Goal: Transaction & Acquisition: Book appointment/travel/reservation

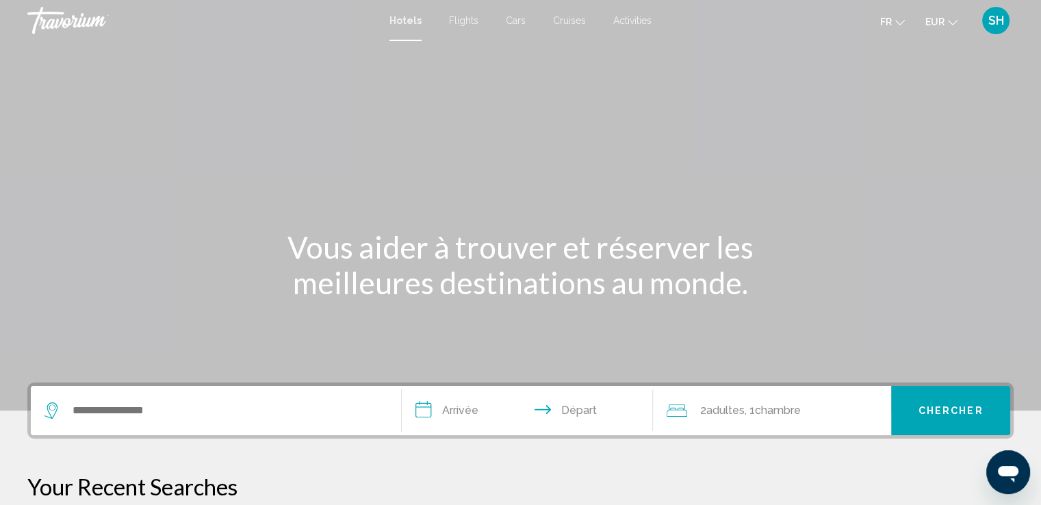
click at [992, 18] on span "SH" at bounding box center [996, 21] width 16 height 14
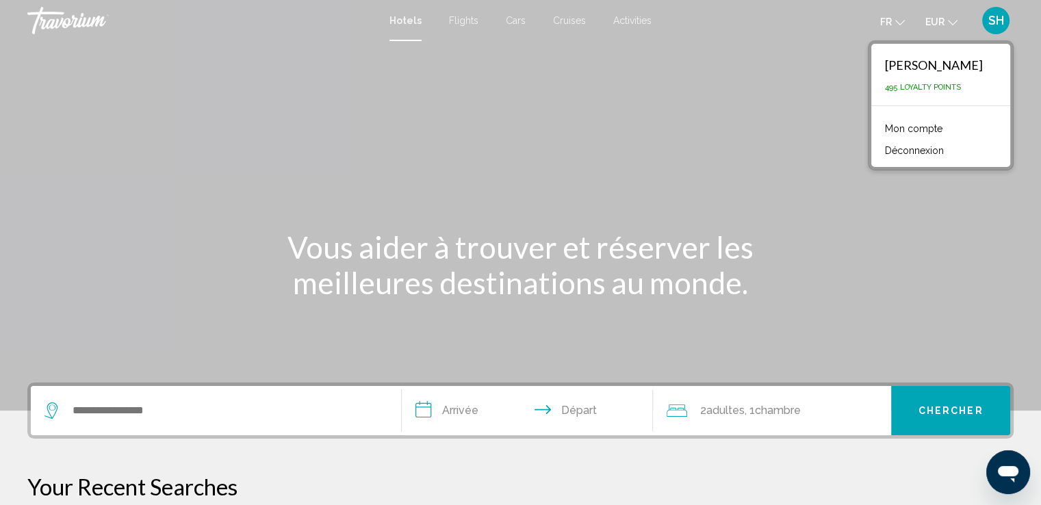
click at [942, 127] on link "Mon compte" at bounding box center [913, 129] width 71 height 18
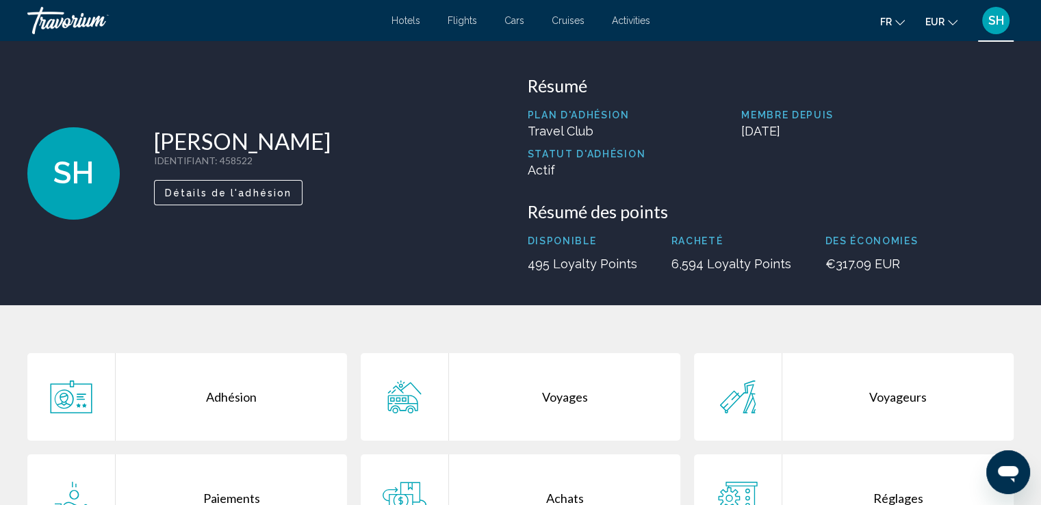
click at [552, 395] on div "Voyages" at bounding box center [564, 397] width 231 height 88
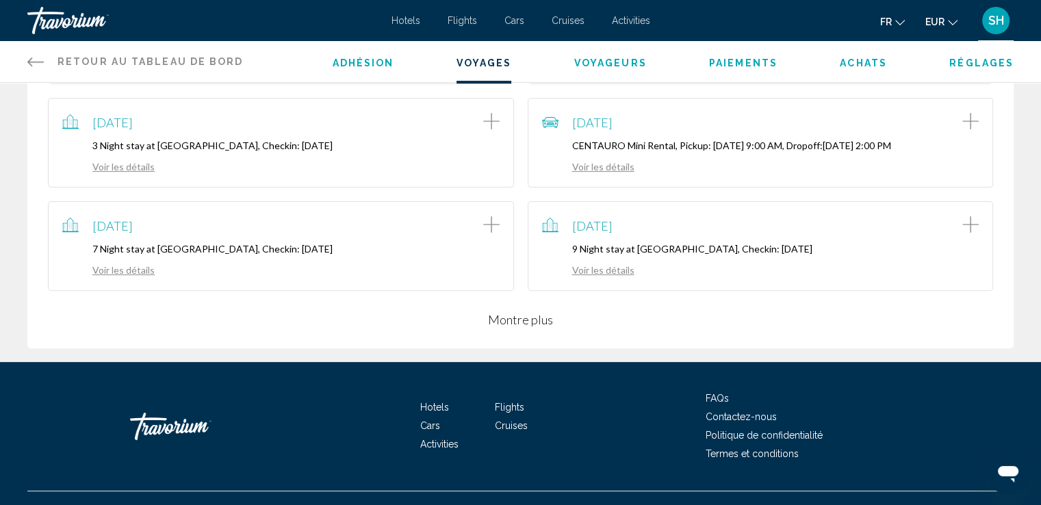
scroll to position [390, 0]
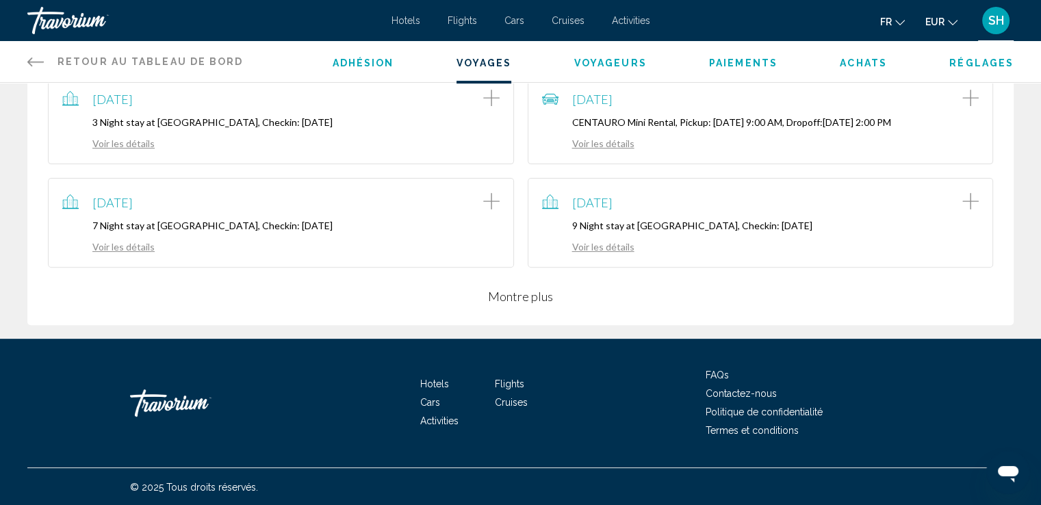
click at [605, 250] on link "Voir les détails" at bounding box center [588, 247] width 92 height 12
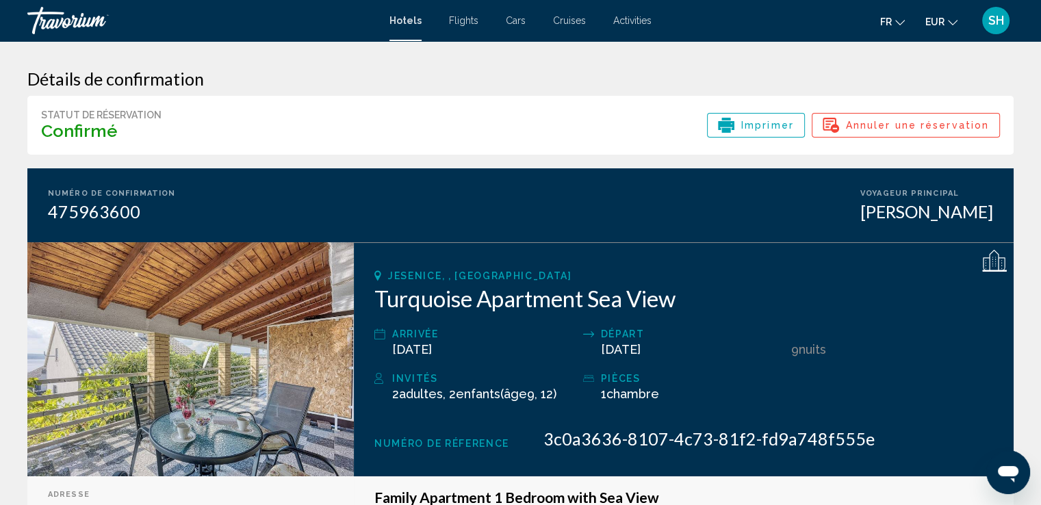
click at [747, 127] on span "Imprimer" at bounding box center [767, 125] width 53 height 23
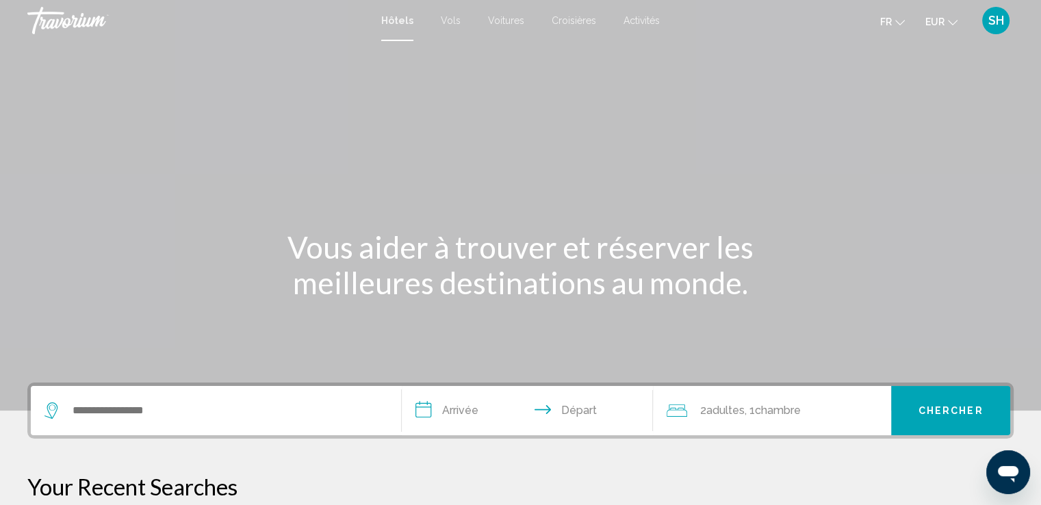
click at [994, 18] on span "SH" at bounding box center [996, 21] width 16 height 14
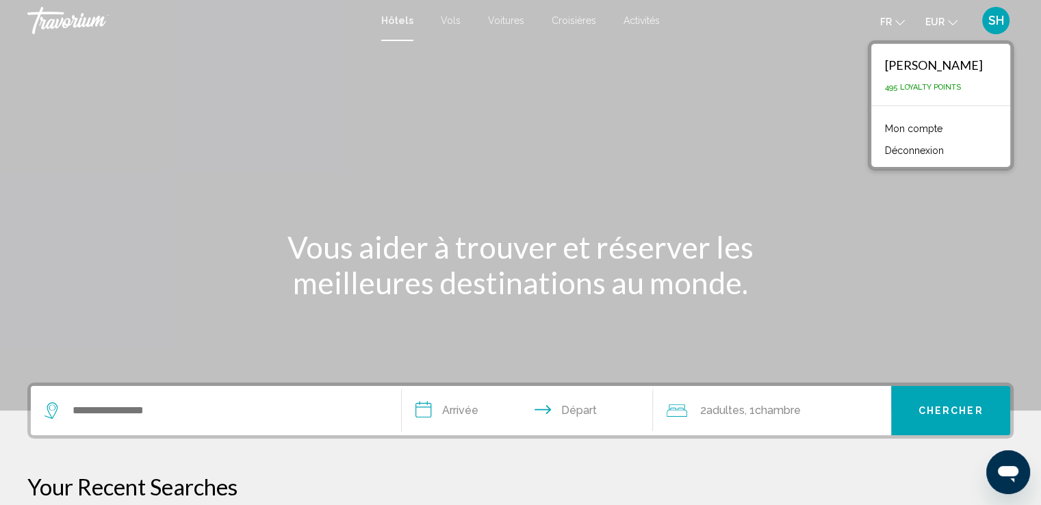
click at [942, 128] on link "Mon compte" at bounding box center [913, 129] width 71 height 18
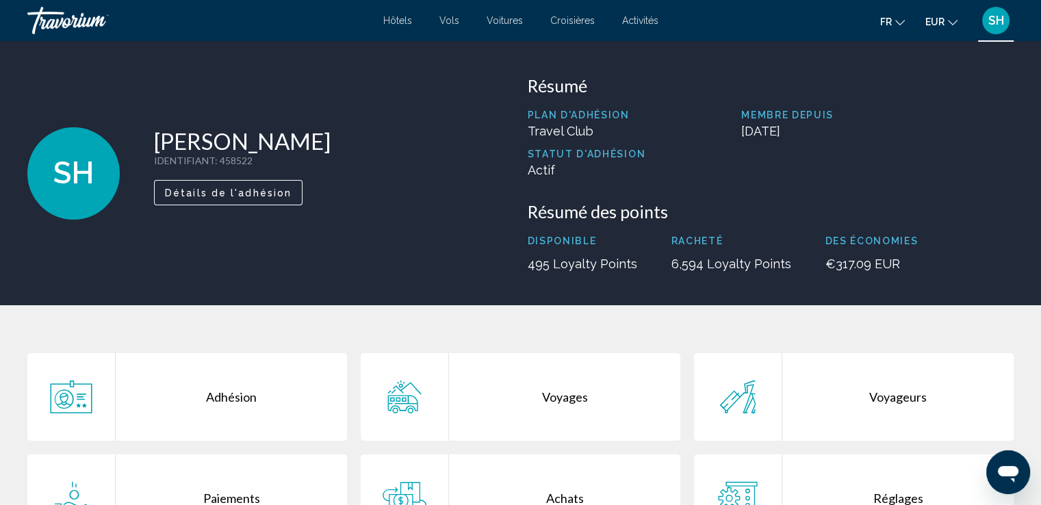
scroll to position [266, 0]
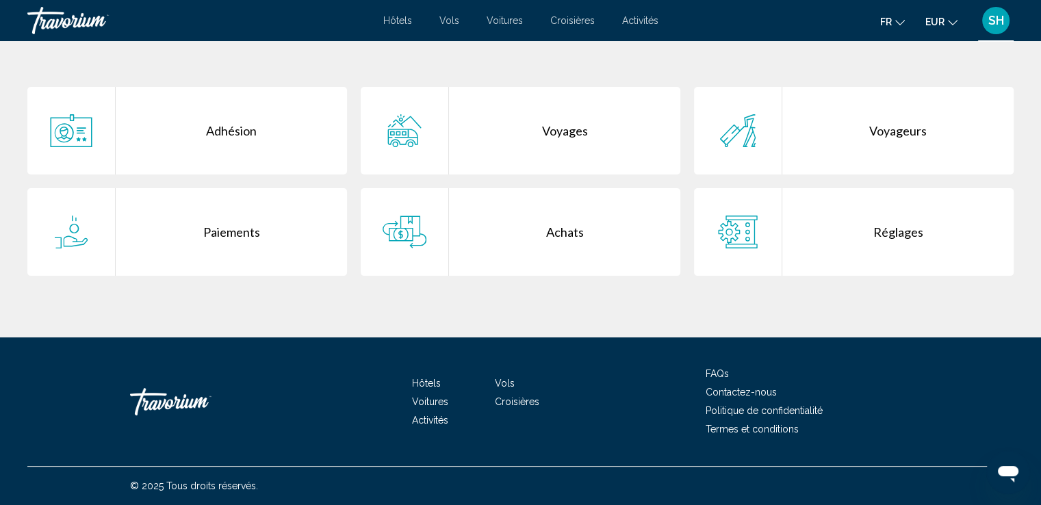
click at [556, 129] on div "Voyages" at bounding box center [564, 131] width 231 height 88
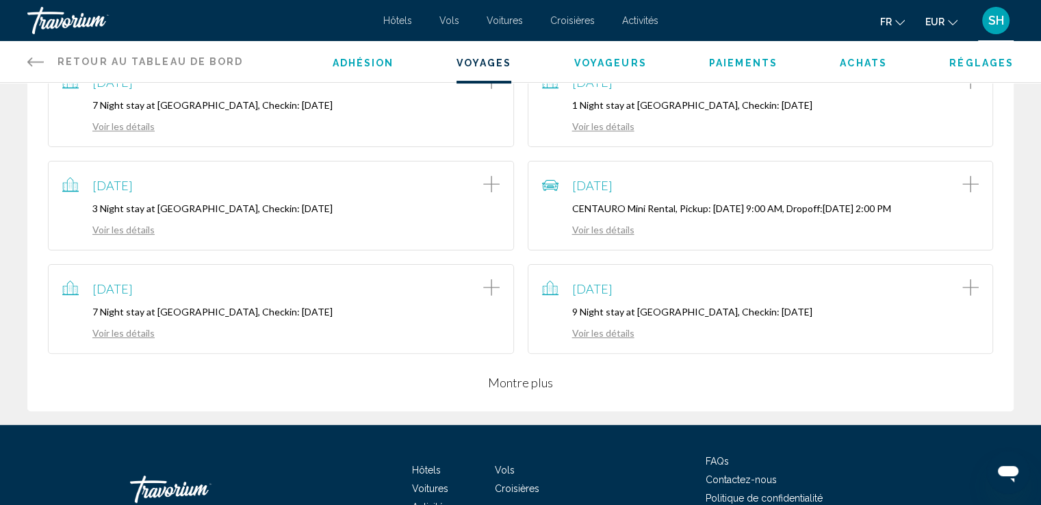
scroll to position [390, 0]
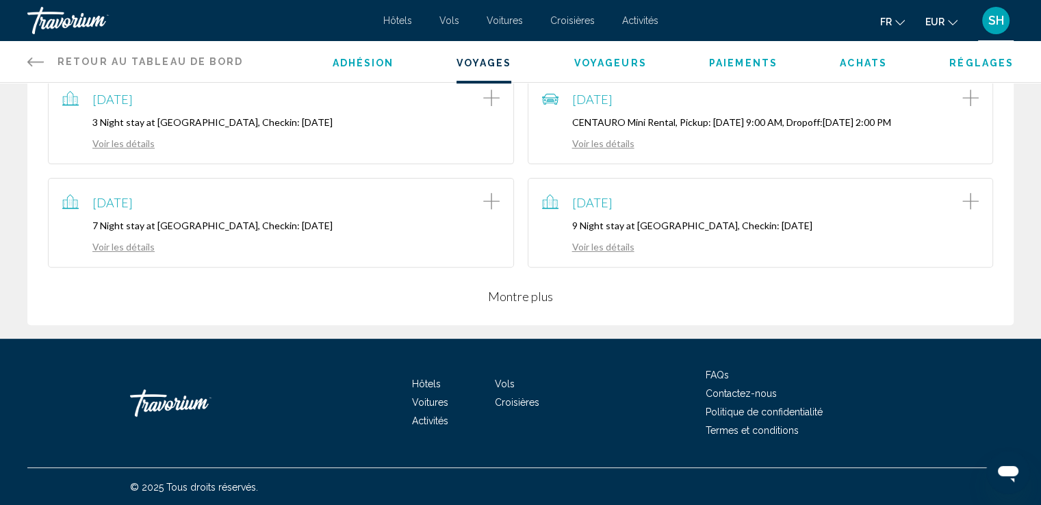
click at [515, 295] on button "Montre plus" at bounding box center [520, 296] width 65 height 16
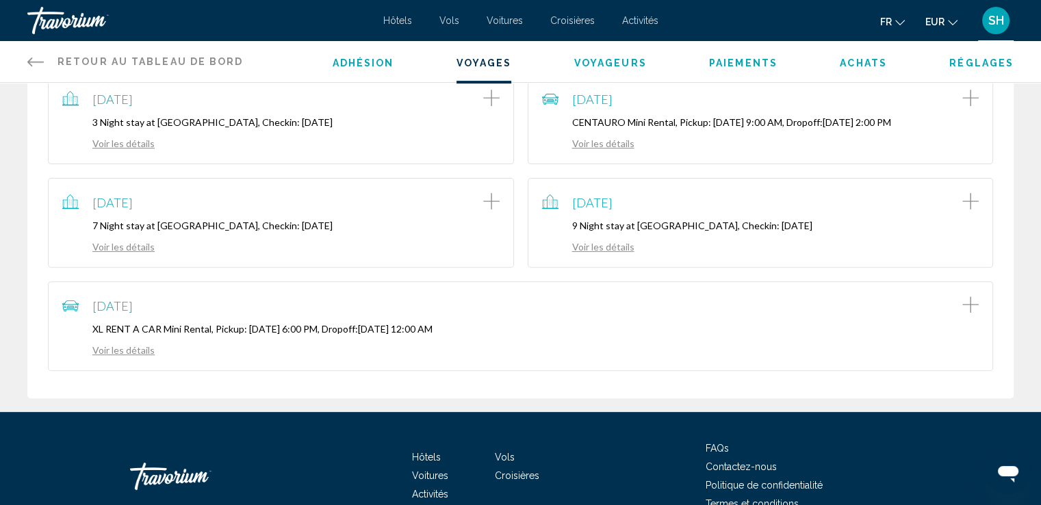
click at [118, 346] on link "Voir les détails" at bounding box center [108, 350] width 92 height 12
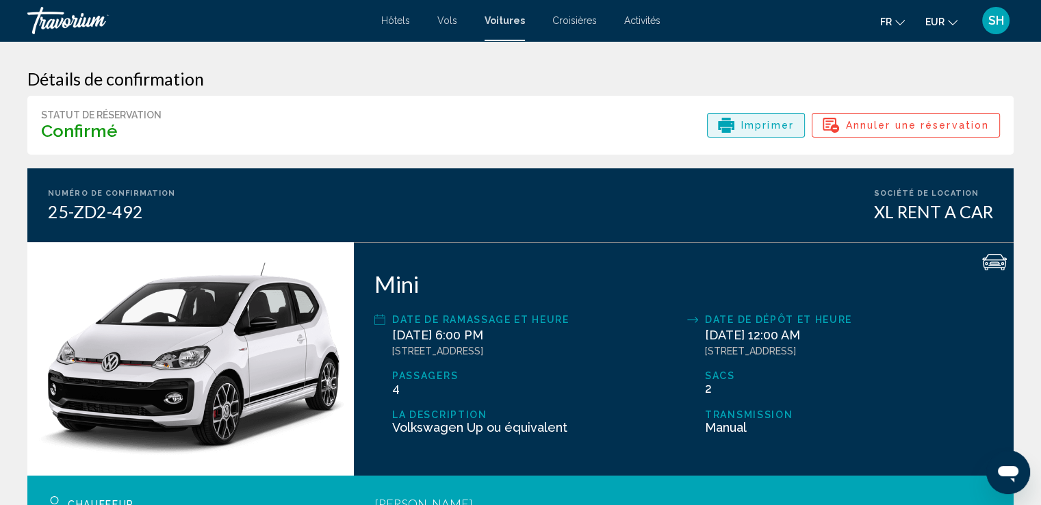
click at [766, 129] on span "Imprimer" at bounding box center [767, 125] width 53 height 23
click at [397, 21] on span "Hôtels" at bounding box center [395, 20] width 29 height 11
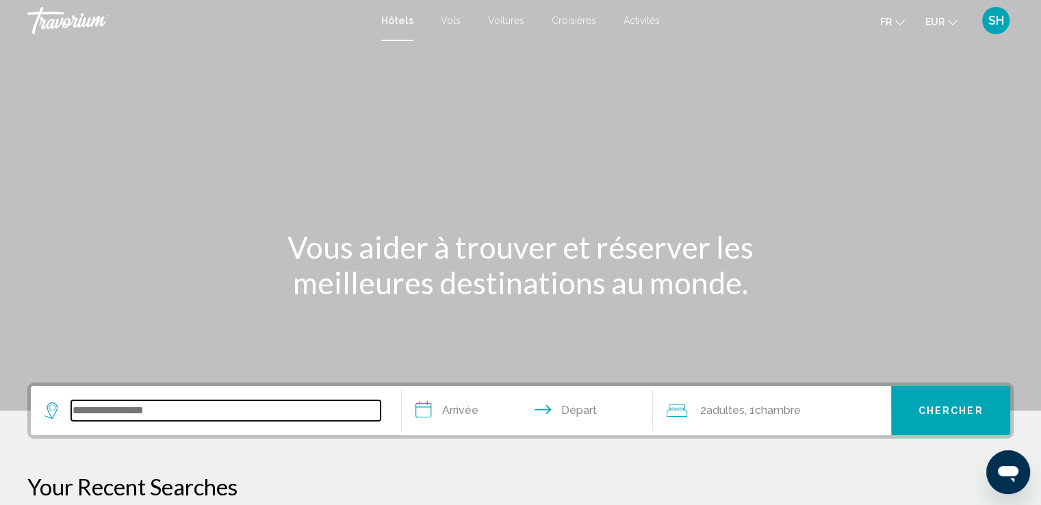
click at [124, 418] on input "Search widget" at bounding box center [225, 410] width 309 height 21
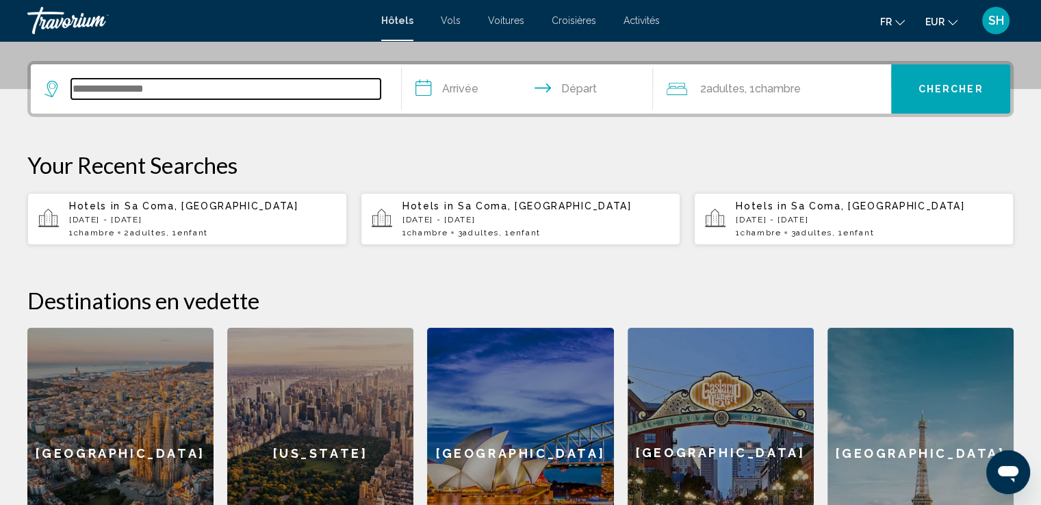
scroll to position [337, 0]
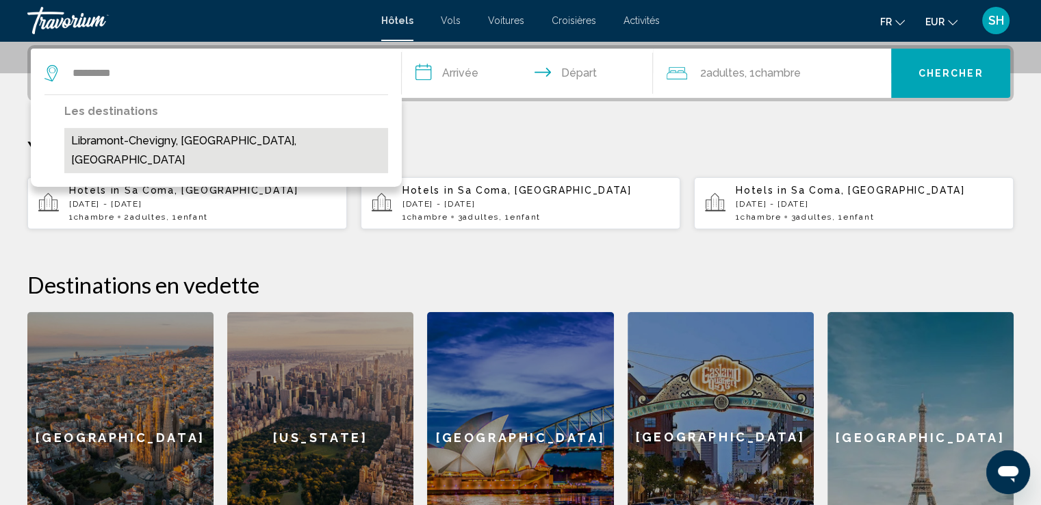
click at [258, 139] on button "Libramont-Chevigny, Belgian Ardennes, Belgium" at bounding box center [226, 150] width 324 height 45
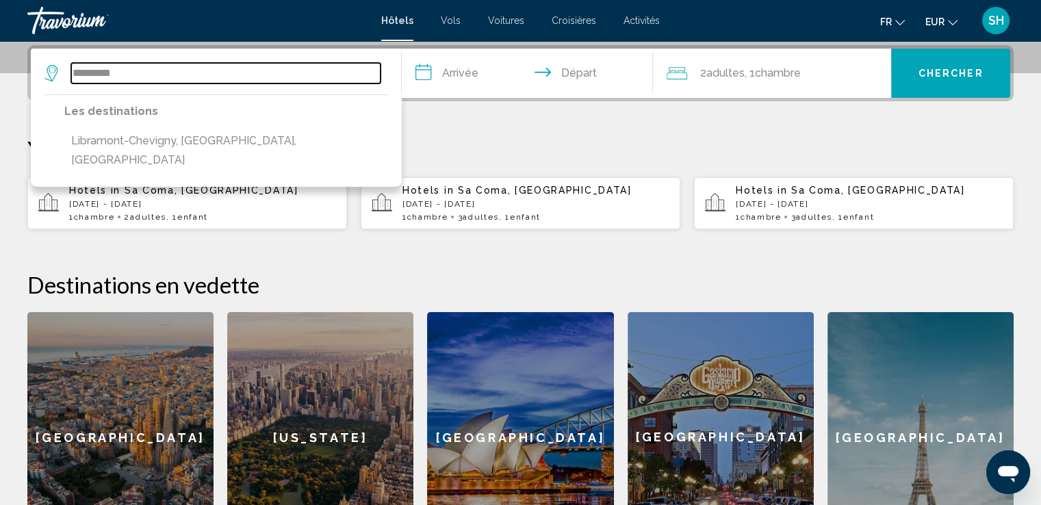
type input "**********"
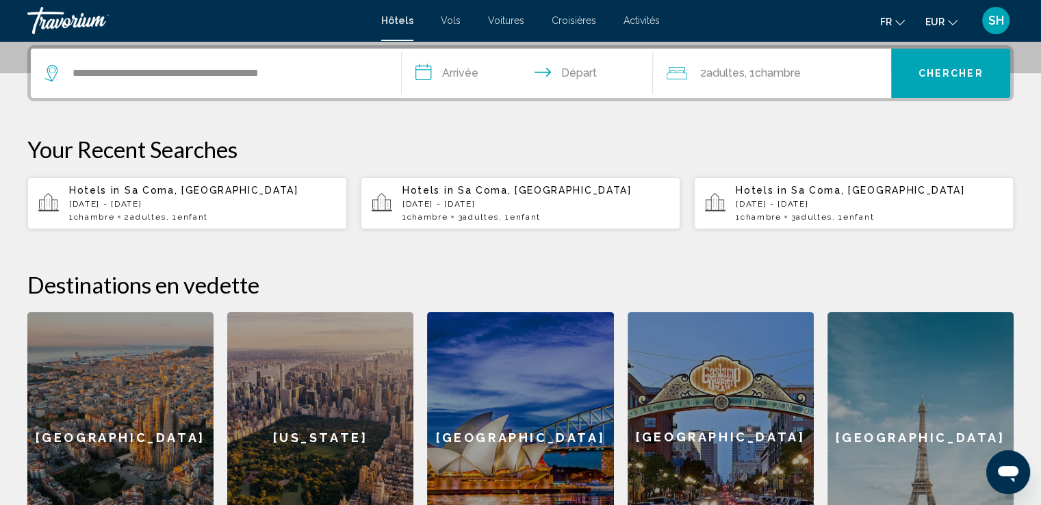
click at [469, 66] on input "**********" at bounding box center [530, 75] width 257 height 53
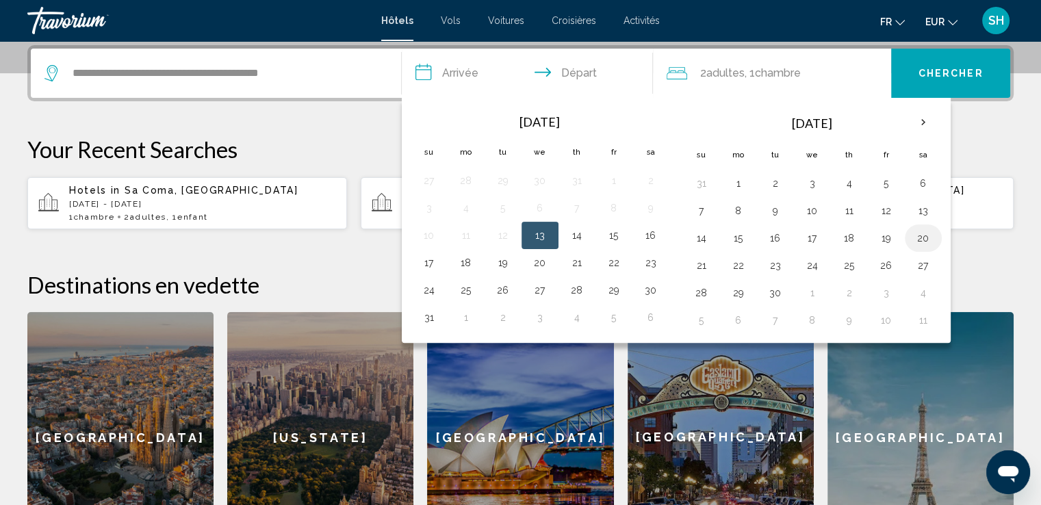
click at [912, 235] on button "20" at bounding box center [923, 238] width 22 height 19
click at [708, 266] on button "21" at bounding box center [701, 265] width 22 height 19
type input "**********"
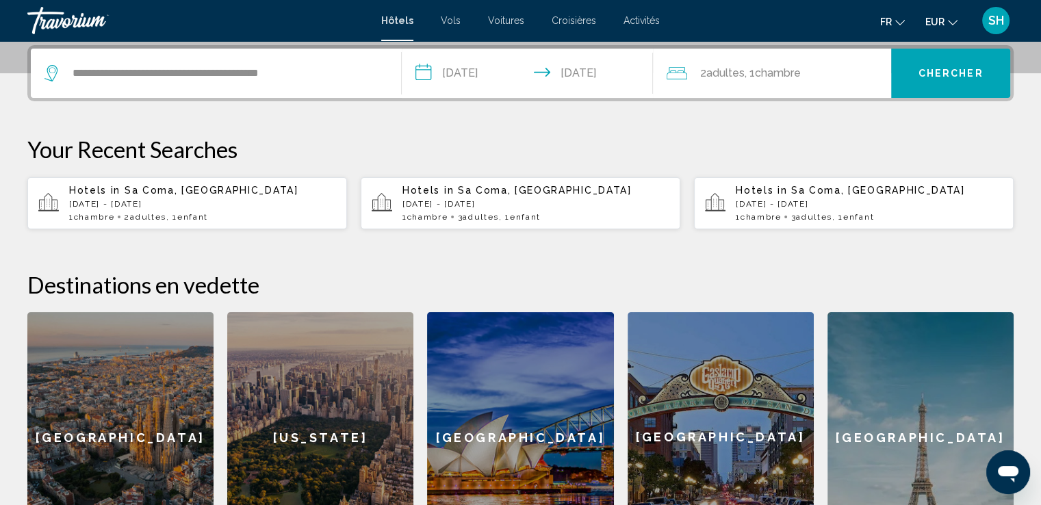
click at [731, 77] on span "Adultes" at bounding box center [724, 72] width 38 height 13
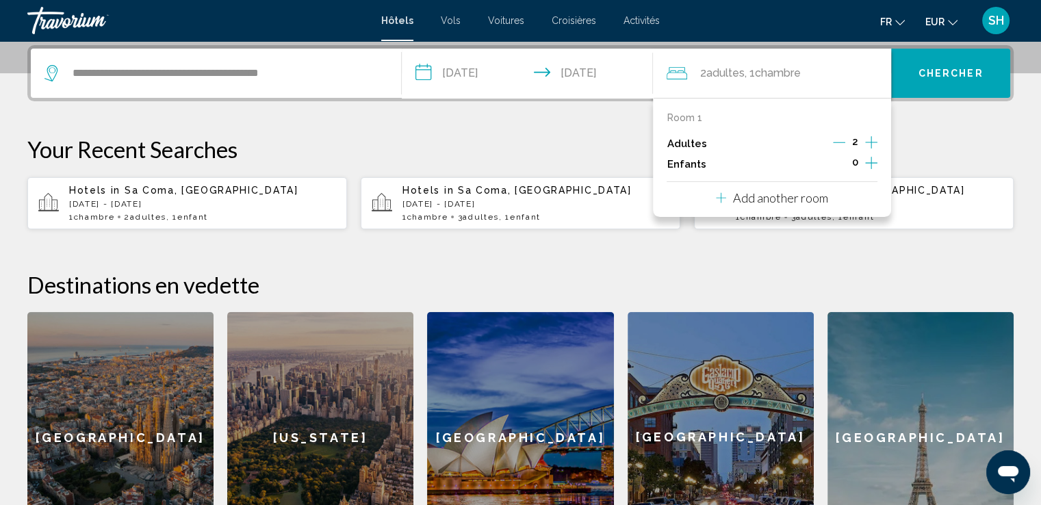
click at [868, 165] on icon "Increment children" at bounding box center [871, 163] width 12 height 16
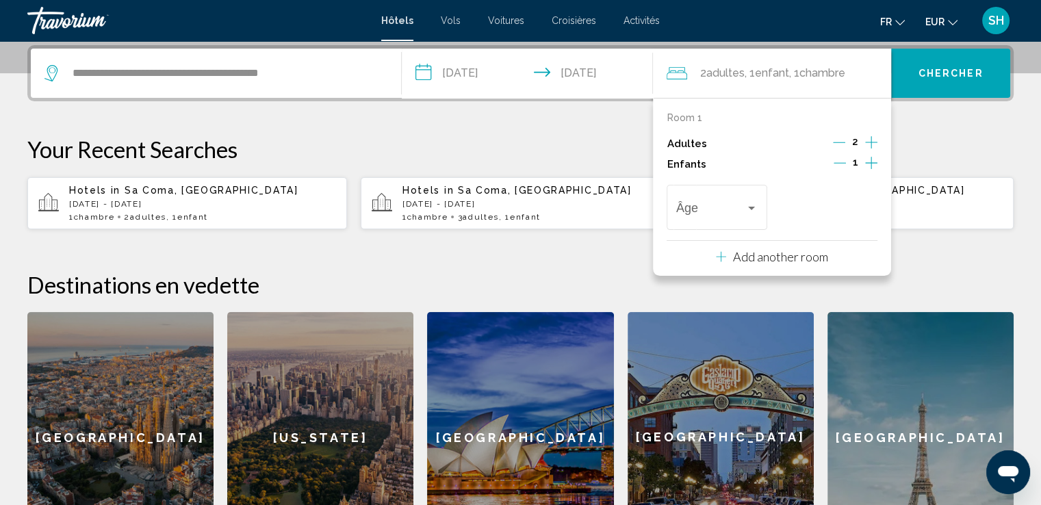
click at [868, 165] on icon "Increment children" at bounding box center [871, 163] width 12 height 16
click at [735, 209] on span "Travelers: 2 adults, 2 children" at bounding box center [710, 211] width 69 height 14
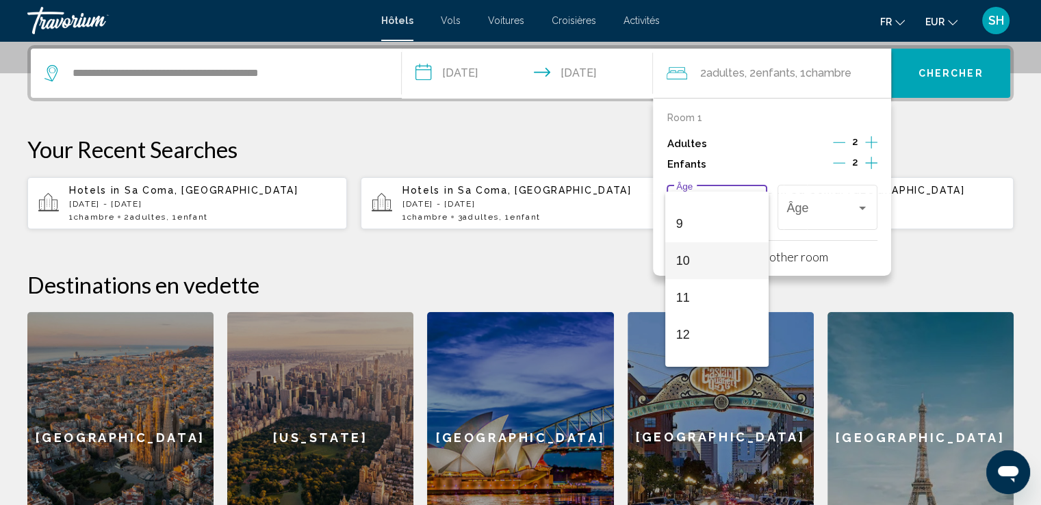
scroll to position [342, 0]
click at [699, 310] on span "12" at bounding box center [716, 311] width 81 height 37
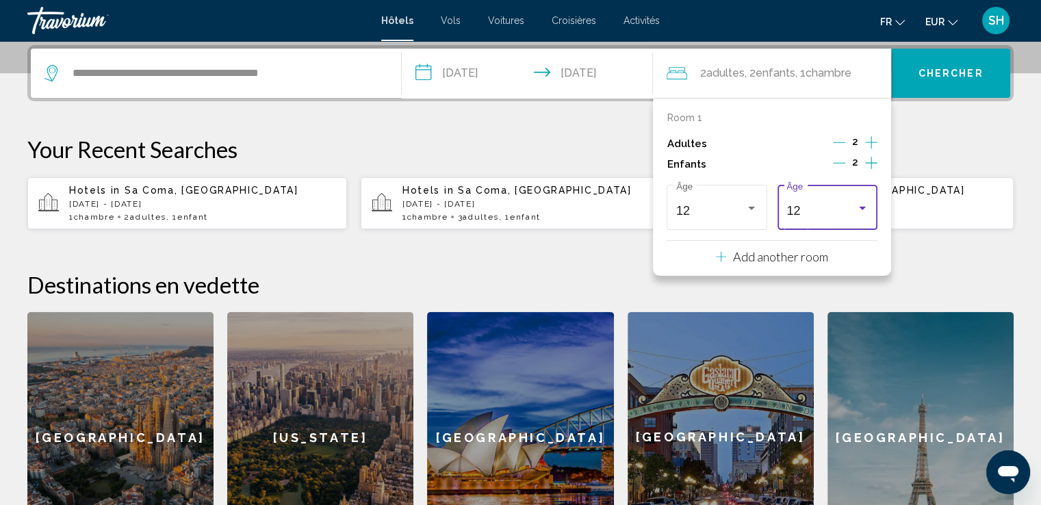
click at [829, 205] on div "12" at bounding box center [820, 211] width 69 height 14
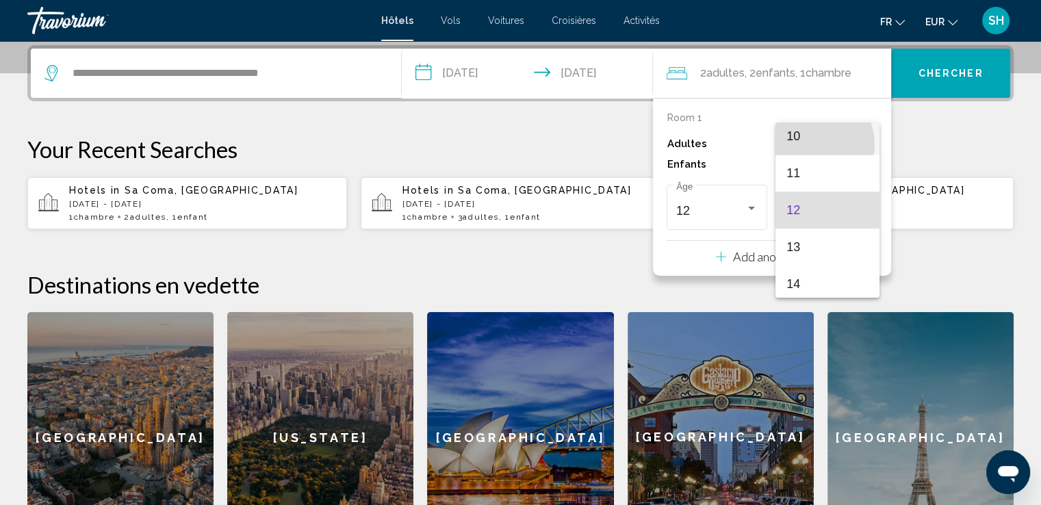
click at [810, 144] on span "10" at bounding box center [826, 136] width 81 height 37
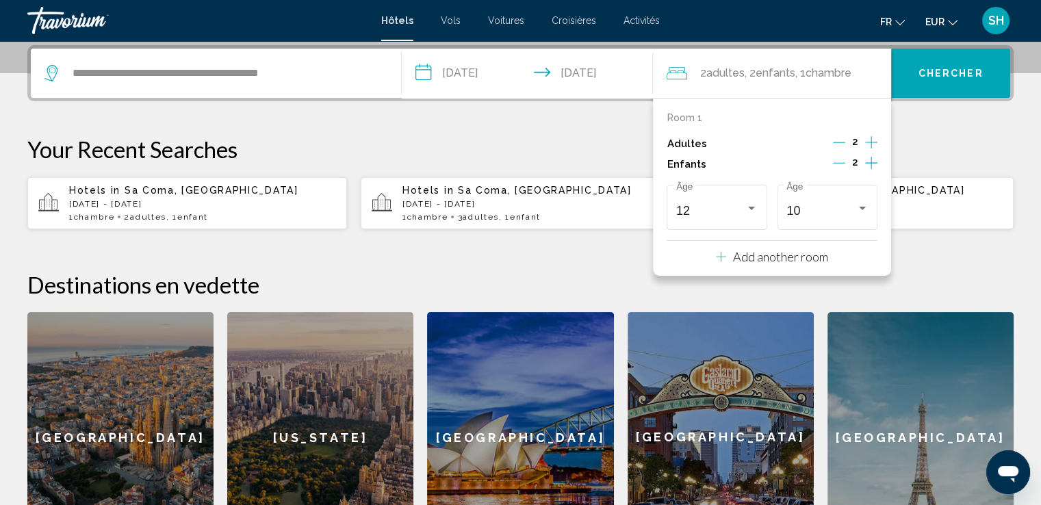
click at [966, 77] on span "Chercher" at bounding box center [950, 73] width 65 height 11
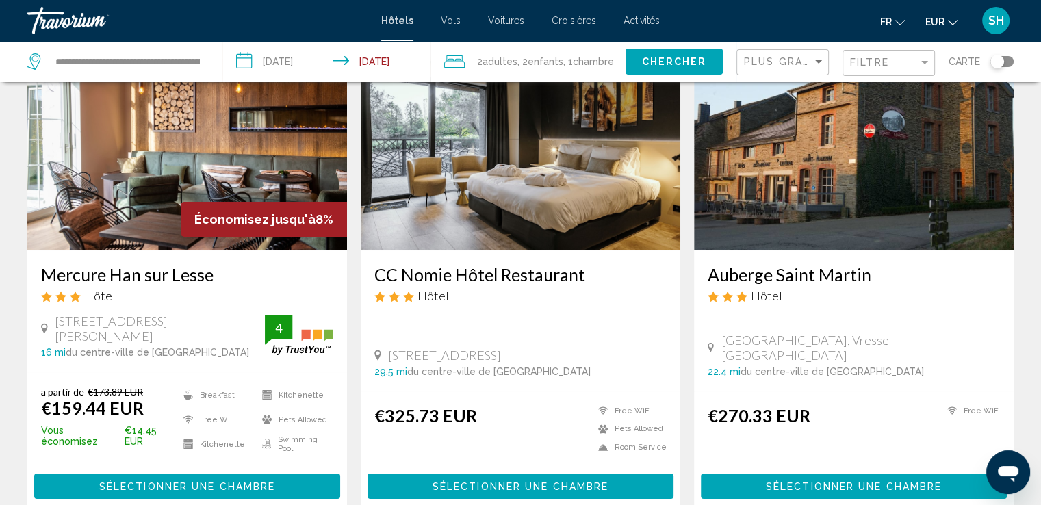
scroll to position [68, 0]
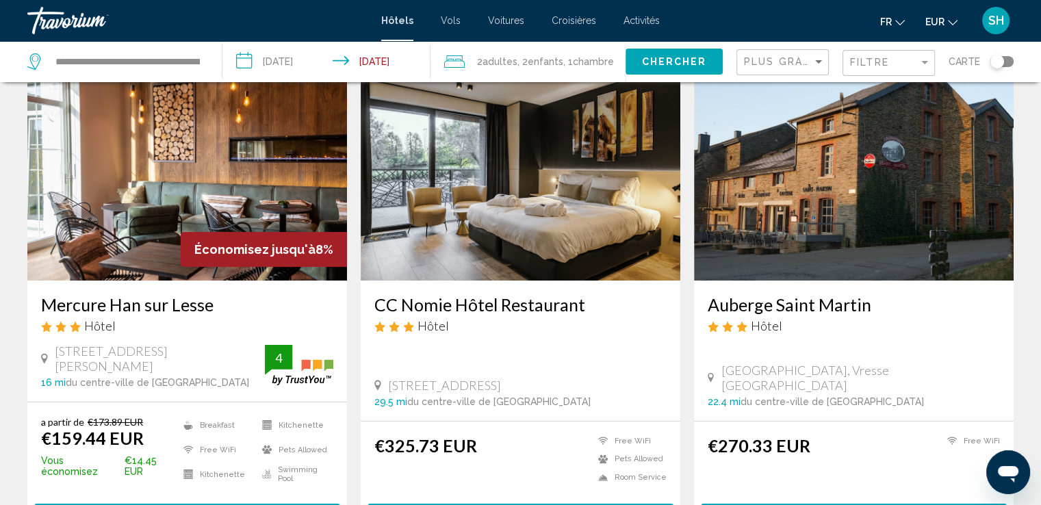
click at [133, 201] on img "Main content" at bounding box center [187, 171] width 320 height 219
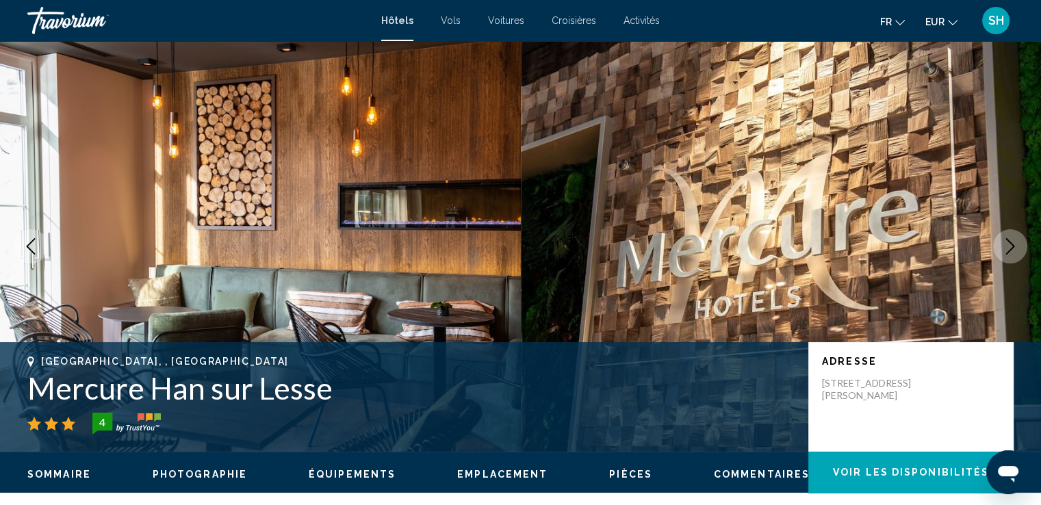
click at [998, 242] on button "Next image" at bounding box center [1010, 246] width 34 height 34
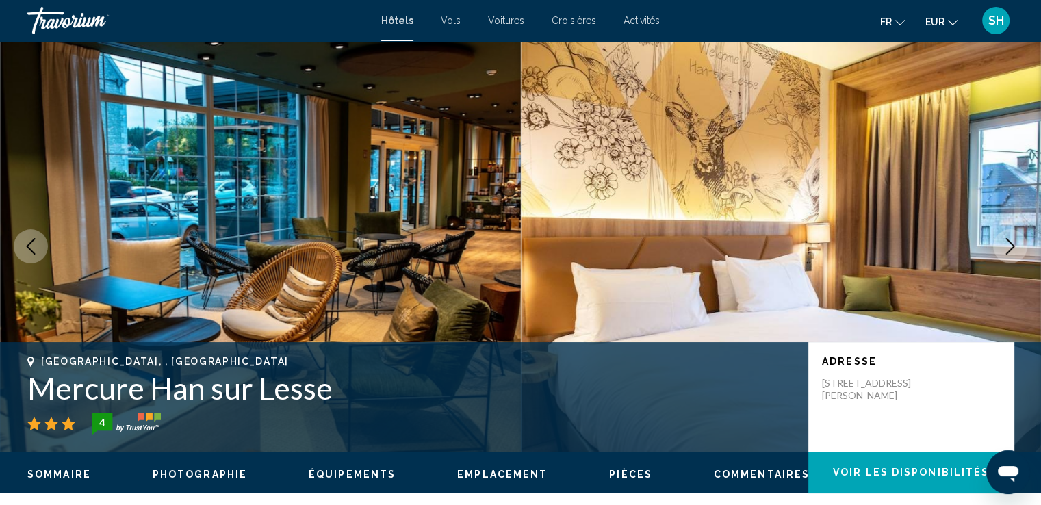
click at [1007, 244] on icon "Next image" at bounding box center [1010, 246] width 16 height 16
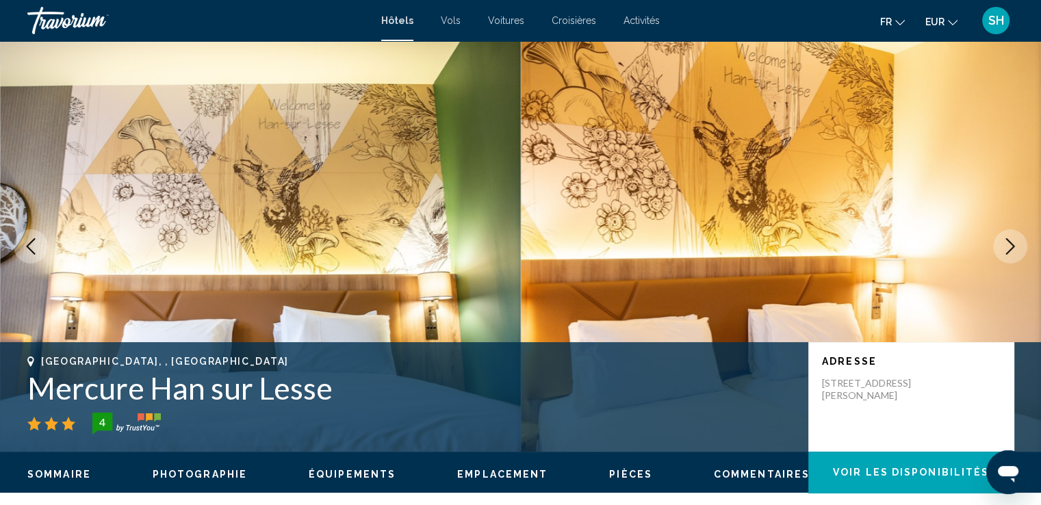
click at [1007, 244] on icon "Next image" at bounding box center [1010, 246] width 16 height 16
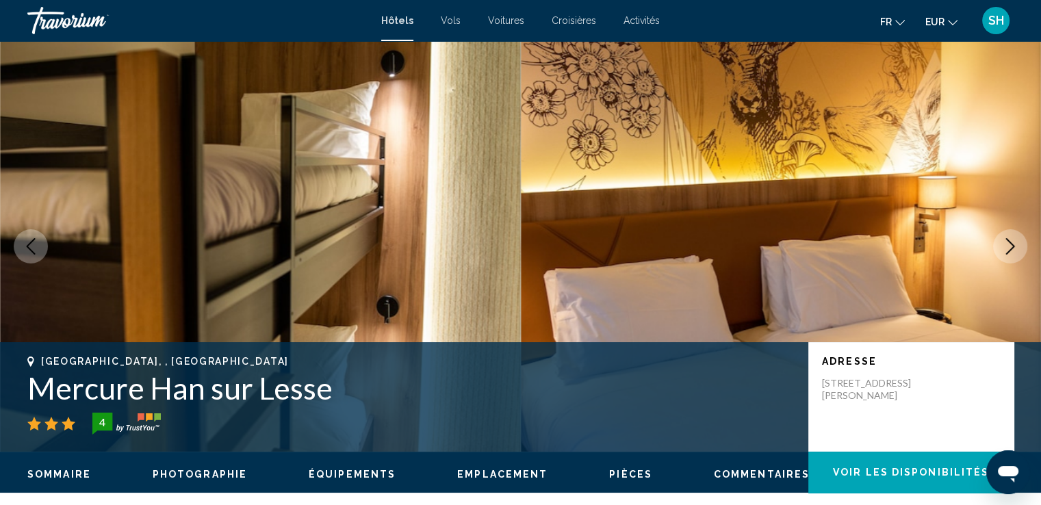
click at [1009, 246] on icon "Next image" at bounding box center [1010, 246] width 16 height 16
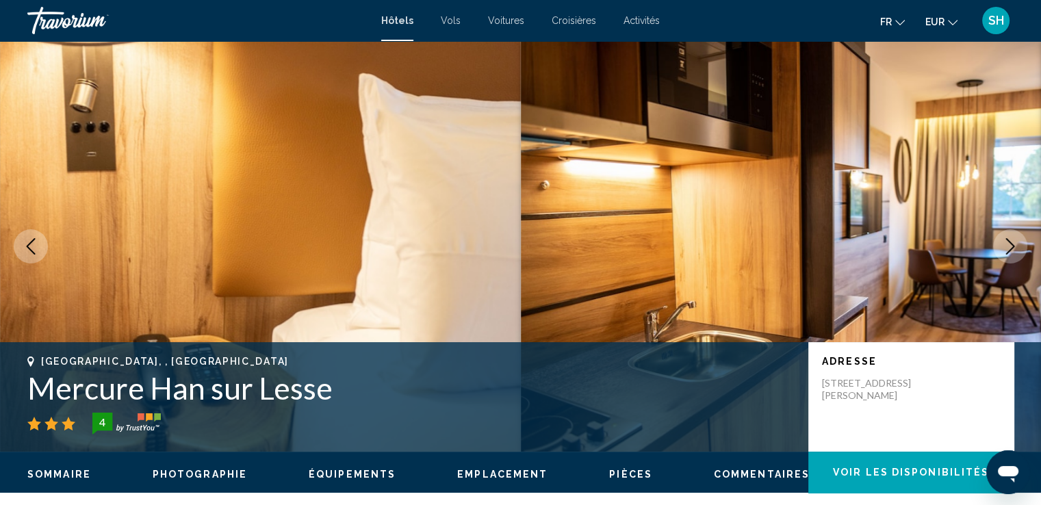
click at [1009, 246] on icon "Next image" at bounding box center [1010, 246] width 16 height 16
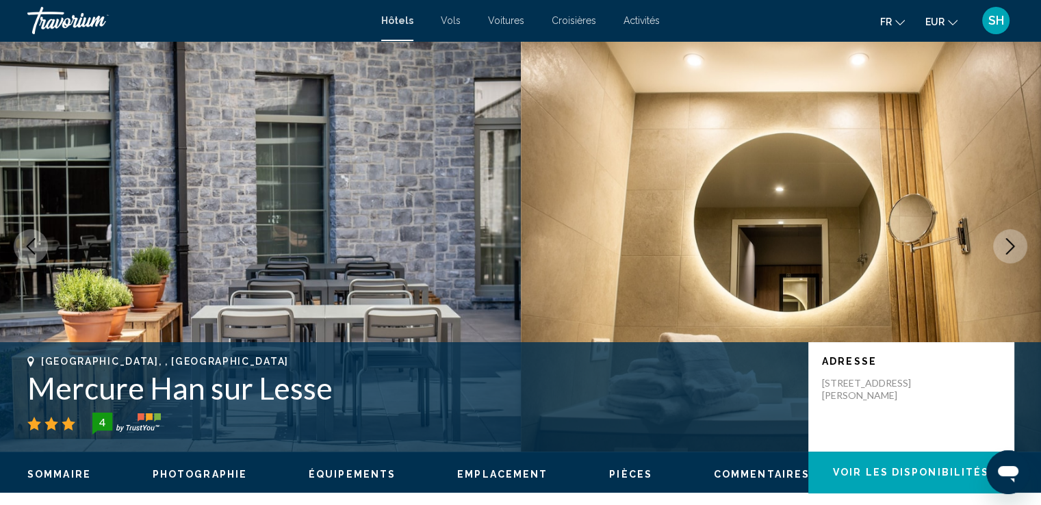
click at [1009, 246] on icon "Next image" at bounding box center [1010, 246] width 16 height 16
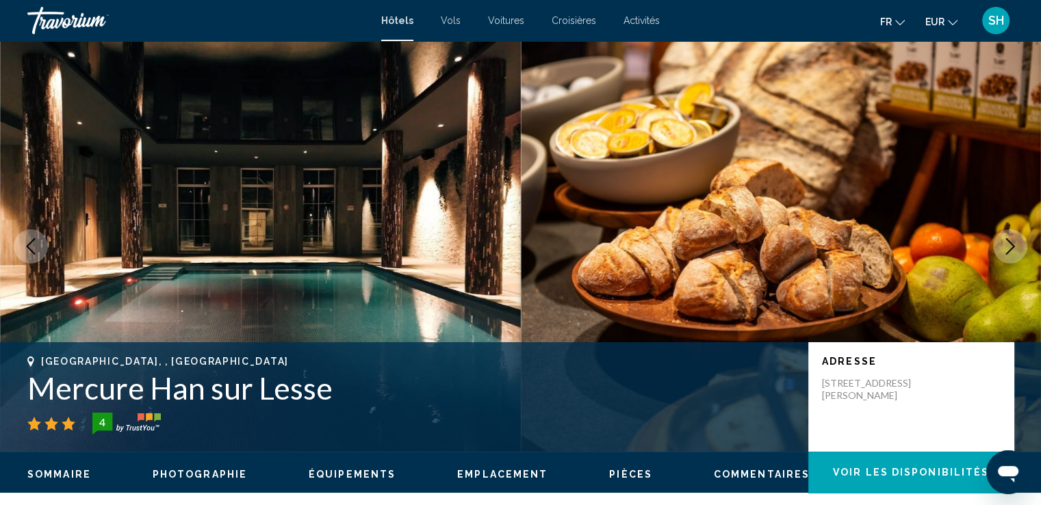
click at [1007, 246] on icon "Next image" at bounding box center [1010, 246] width 16 height 16
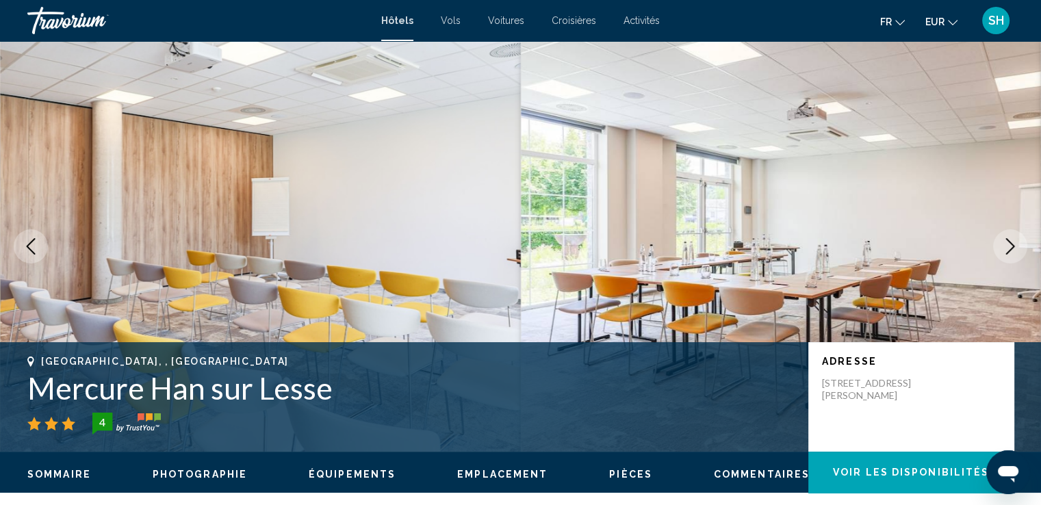
click at [1007, 246] on icon "Next image" at bounding box center [1010, 246] width 16 height 16
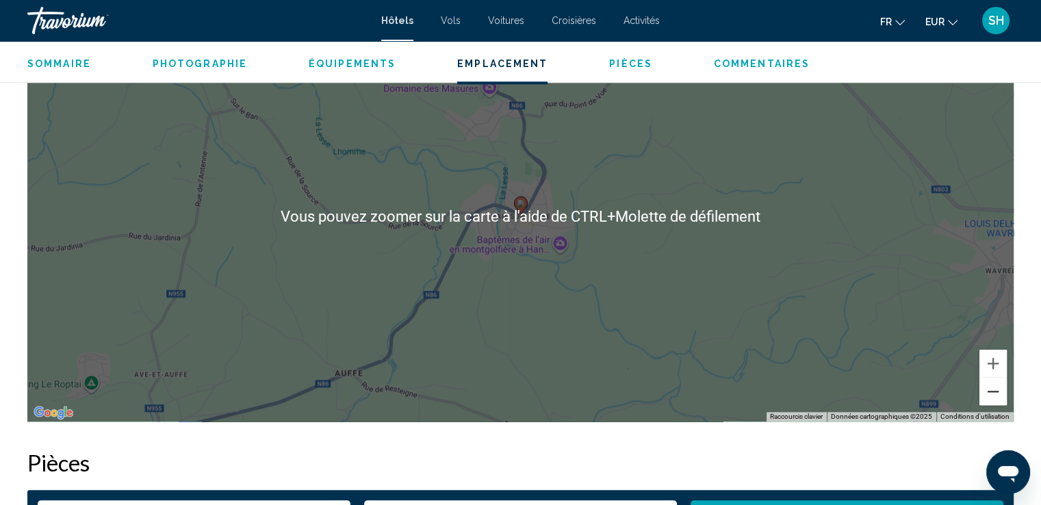
scroll to position [1369, 0]
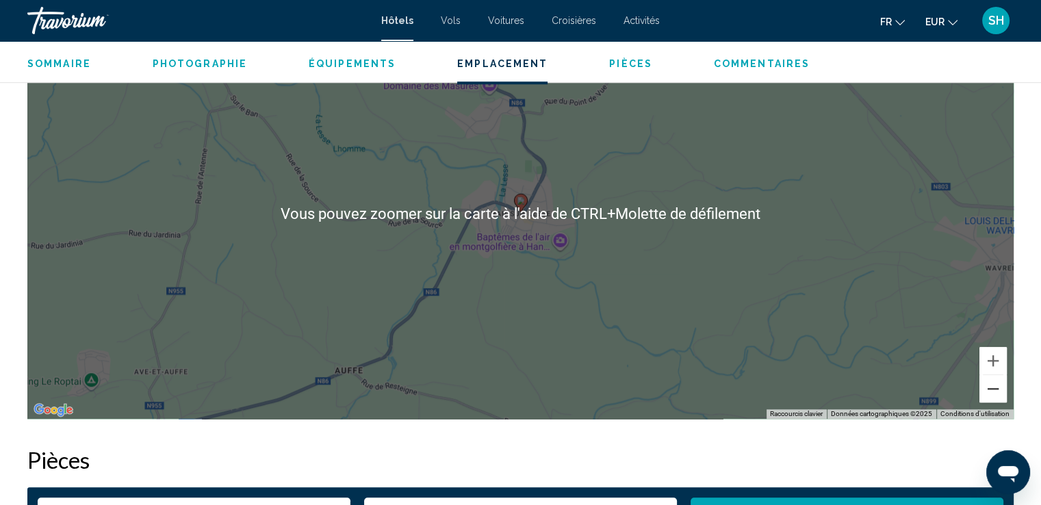
click at [993, 391] on button "Zoom arrière" at bounding box center [992, 388] width 27 height 27
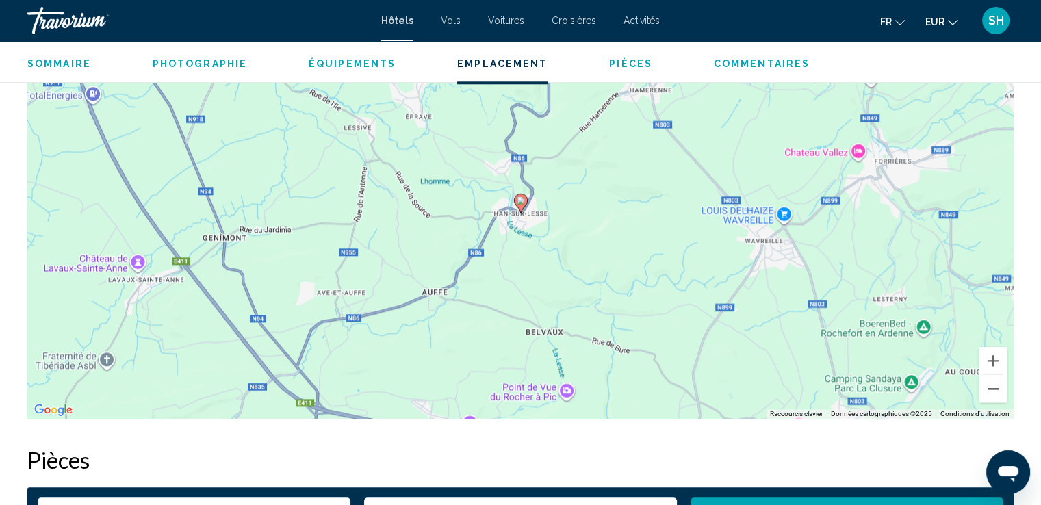
click at [995, 387] on button "Zoom arrière" at bounding box center [992, 388] width 27 height 27
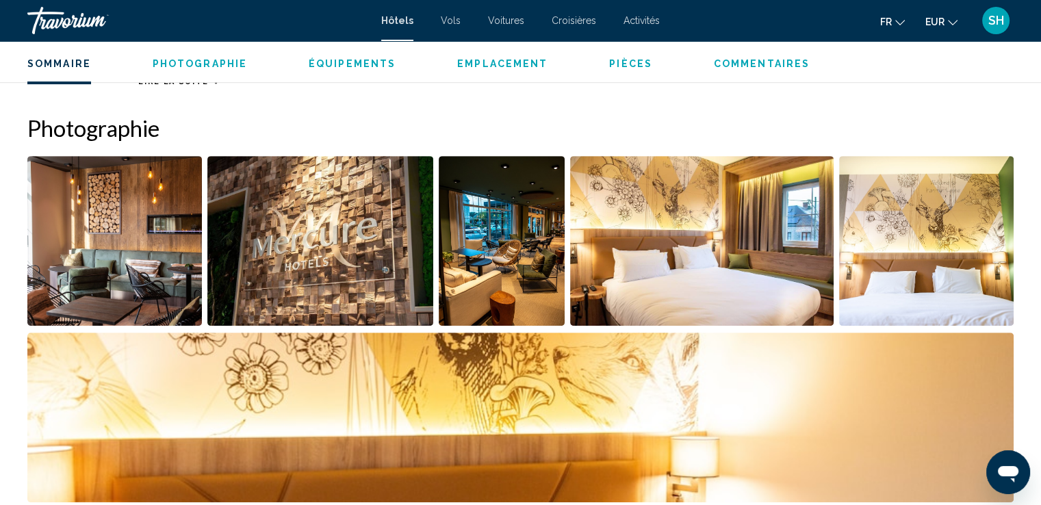
scroll to position [0, 0]
